Goal: Task Accomplishment & Management: Use online tool/utility

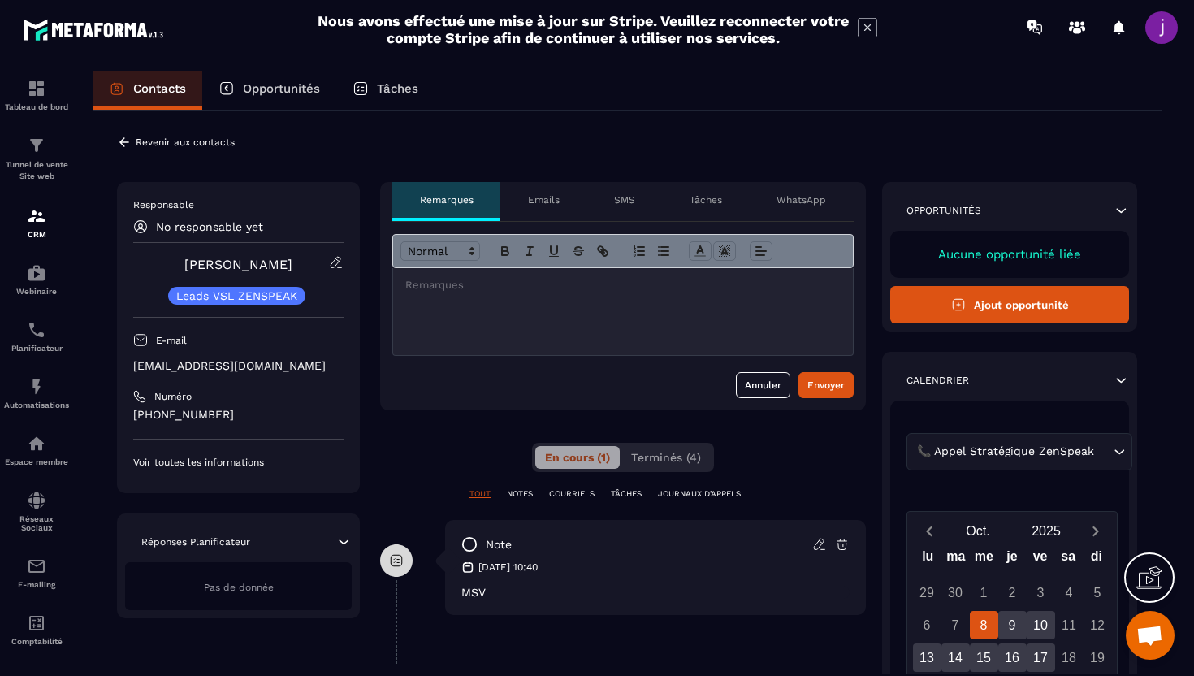
click at [125, 139] on icon at bounding box center [124, 142] width 15 height 15
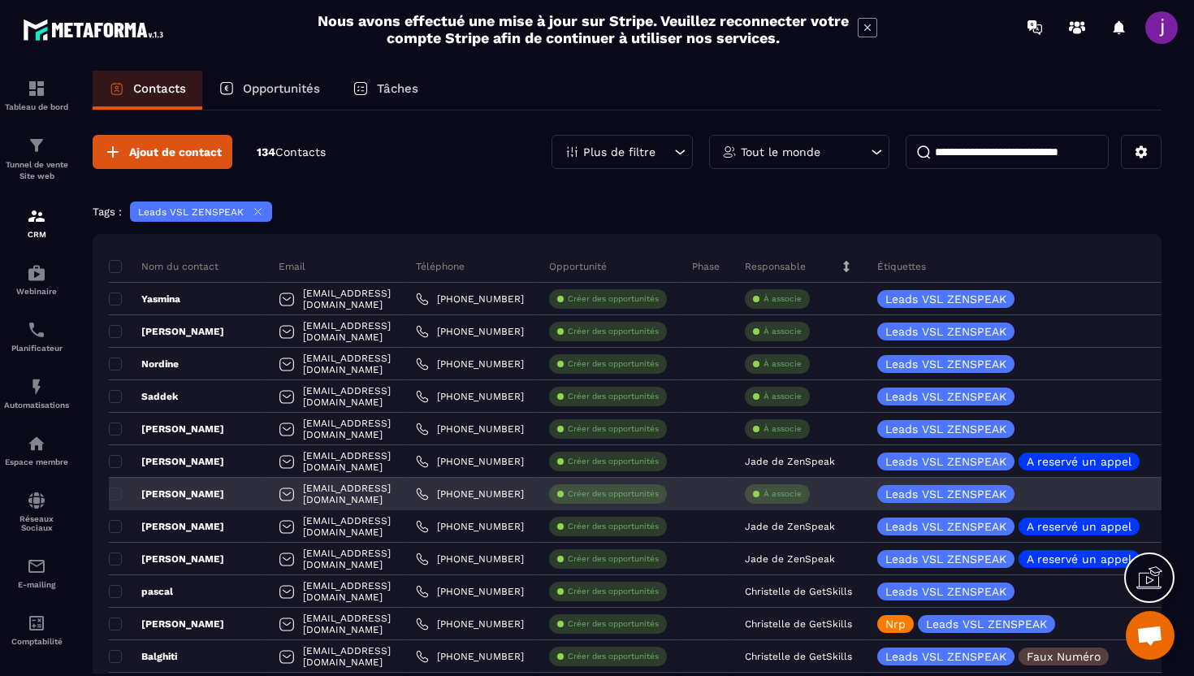
click at [802, 496] on p "À associe" at bounding box center [782, 493] width 38 height 11
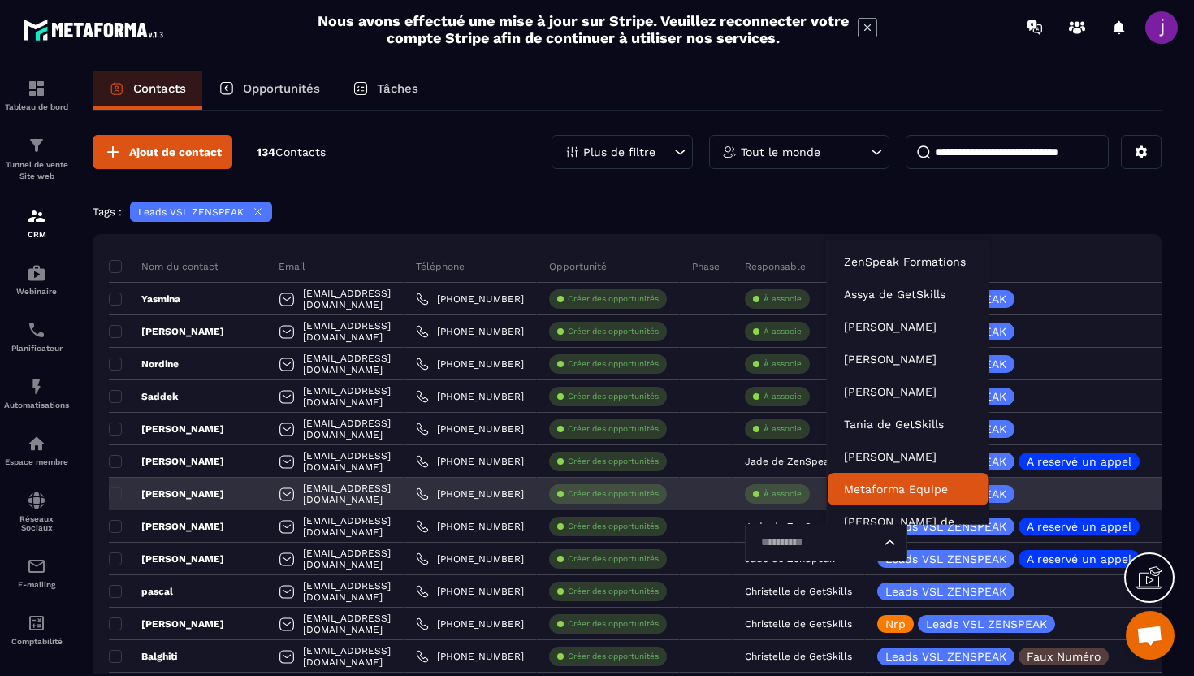
scroll to position [12, 0]
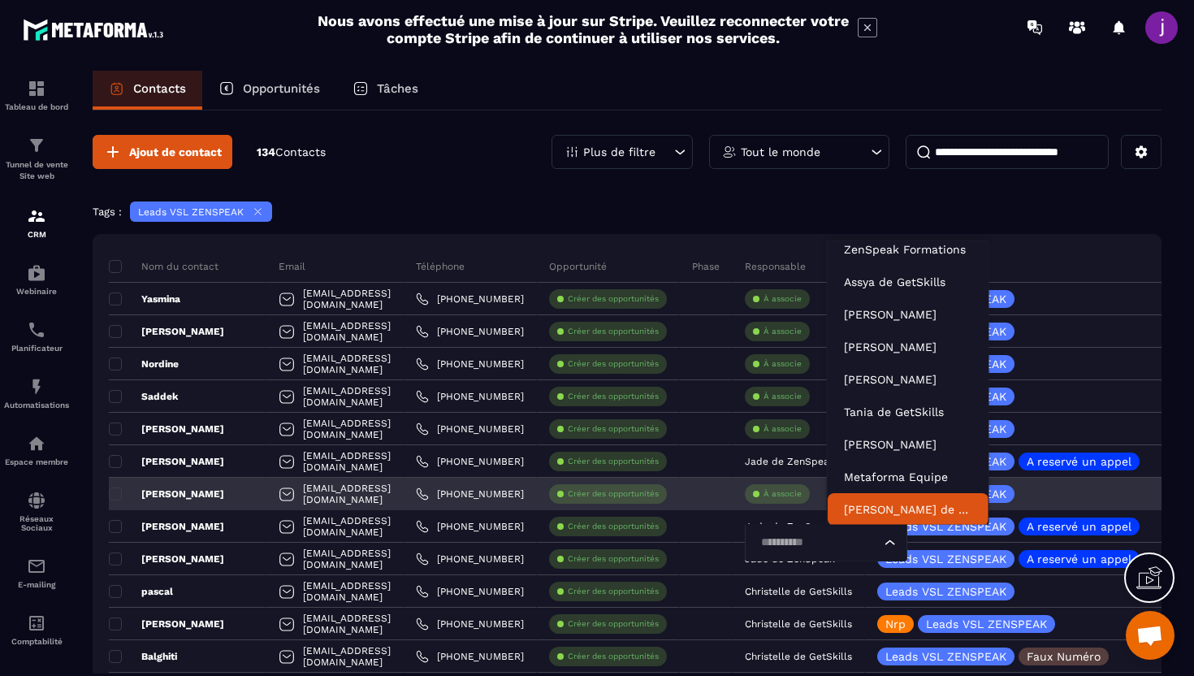
click at [859, 542] on input "Search for option" at bounding box center [817, 543] width 125 height 18
type input "****"
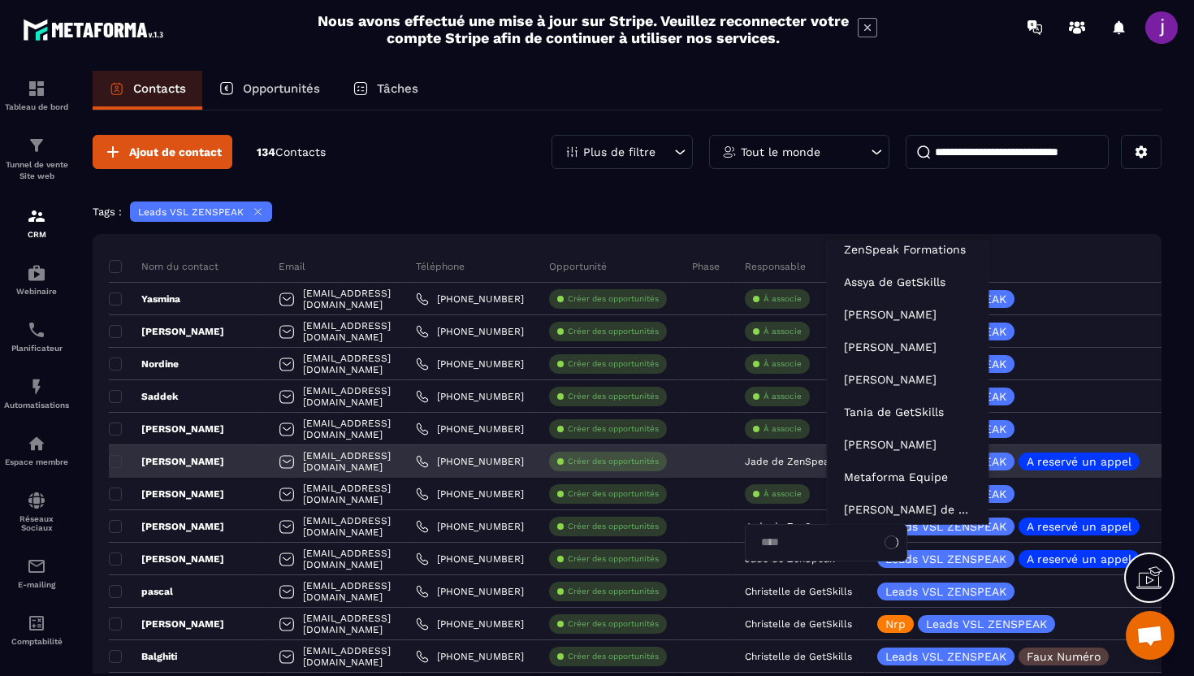
scroll to position [0, 0]
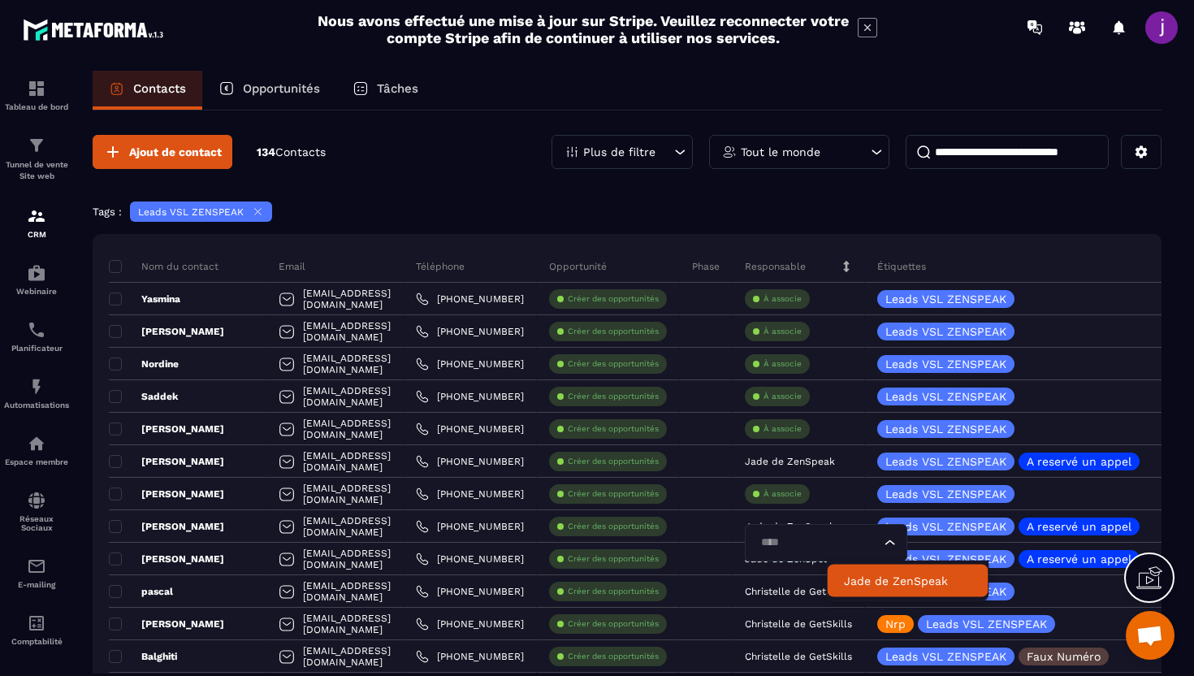
click at [881, 585] on p "Jade de ZenSpeak" at bounding box center [908, 581] width 128 height 16
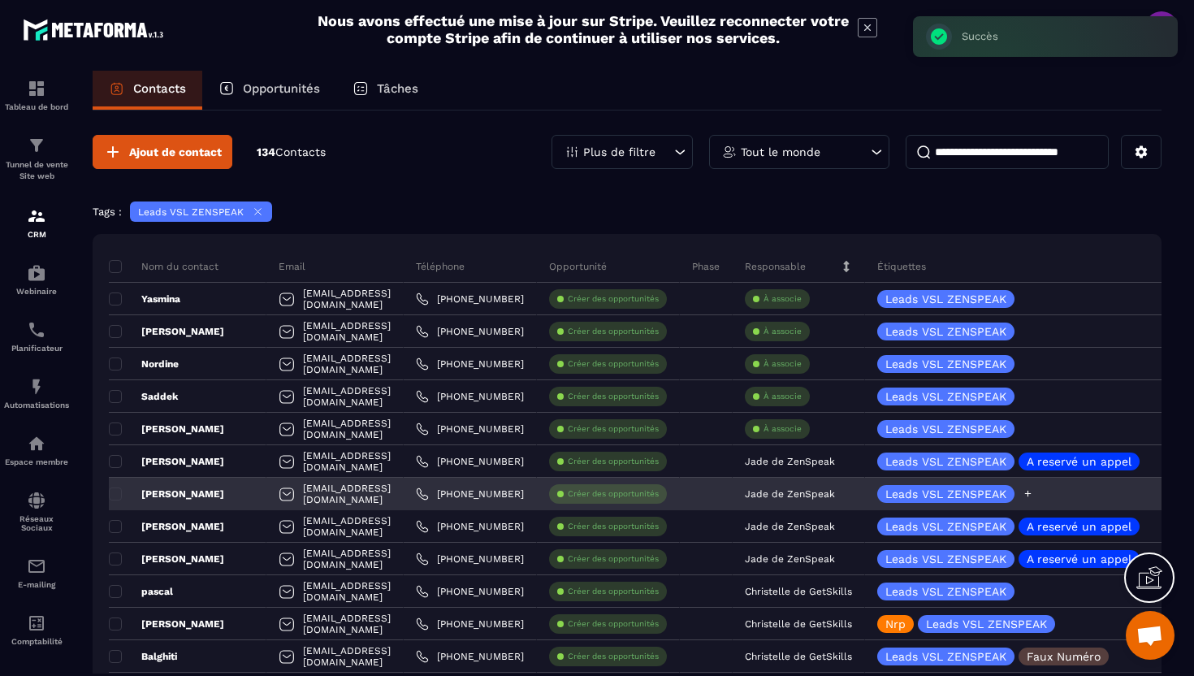
click at [1033, 493] on icon at bounding box center [1027, 493] width 11 height 11
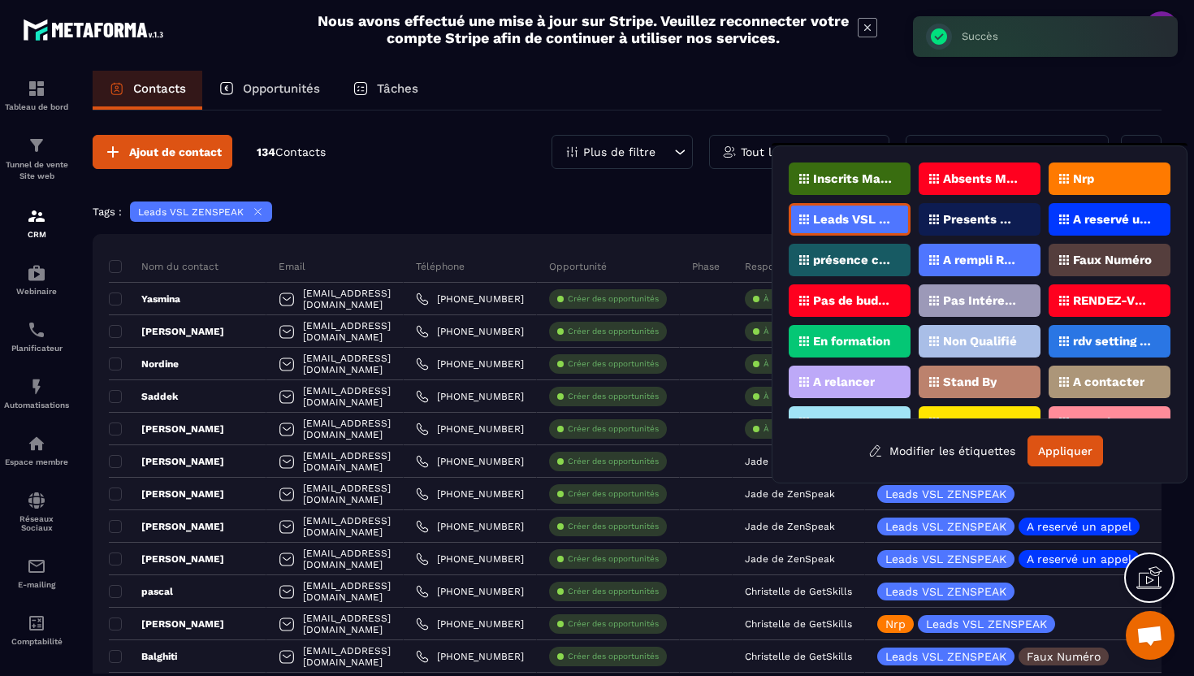
click at [1108, 195] on div "Inscrits Masterclass Absents Masterclass Nrp Leads VSL ZENSPEAK Presents Master…" at bounding box center [980, 290] width 382 height 257
click at [1106, 181] on div "Nrp" at bounding box center [1109, 178] width 122 height 32
click at [1061, 446] on button "Appliquer" at bounding box center [1065, 450] width 76 height 31
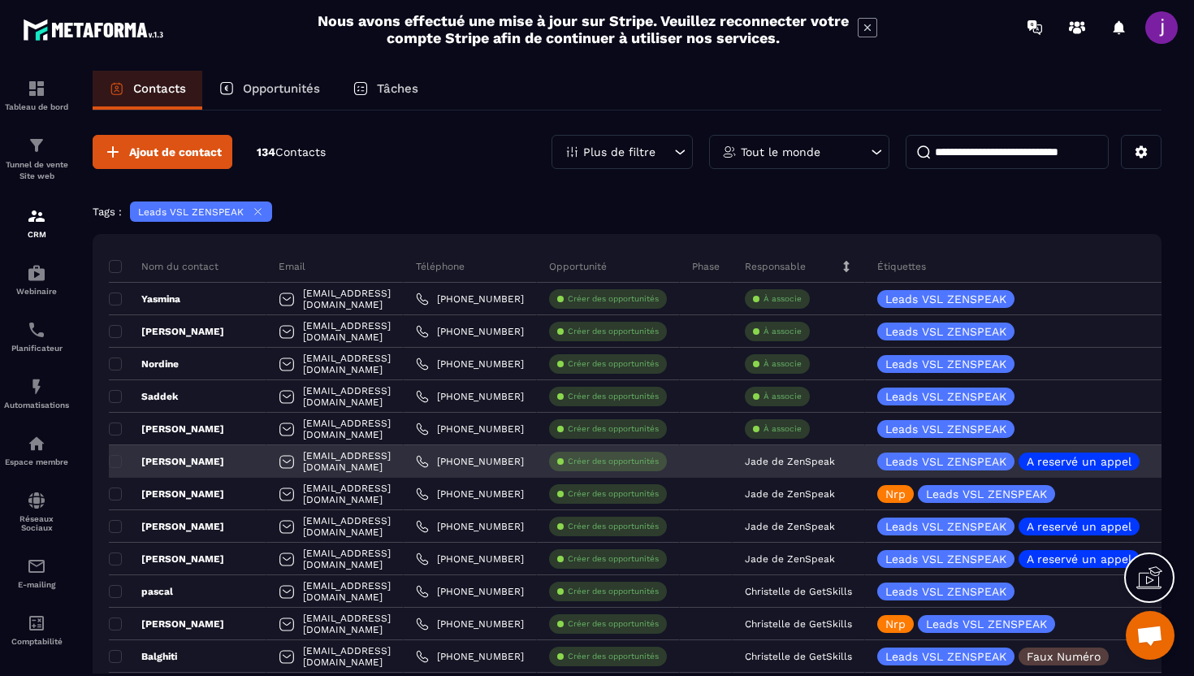
scroll to position [44, 0]
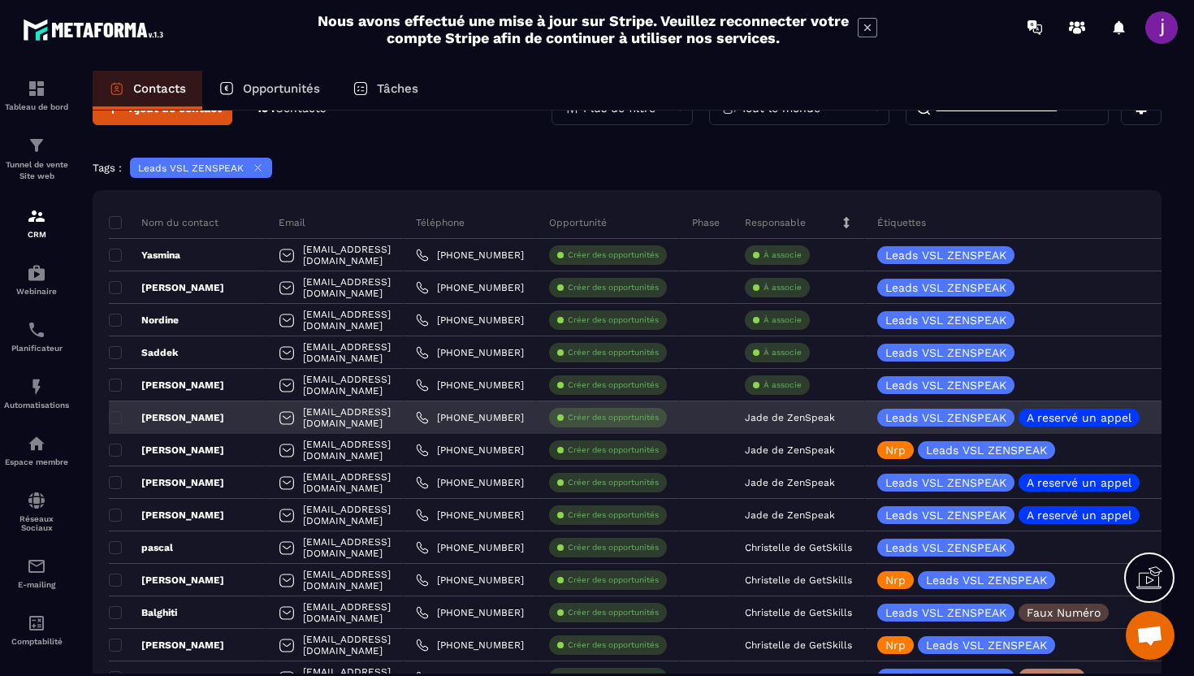
click at [237, 420] on div "[PERSON_NAME]" at bounding box center [188, 417] width 158 height 32
